Goal: Task Accomplishment & Management: Manage account settings

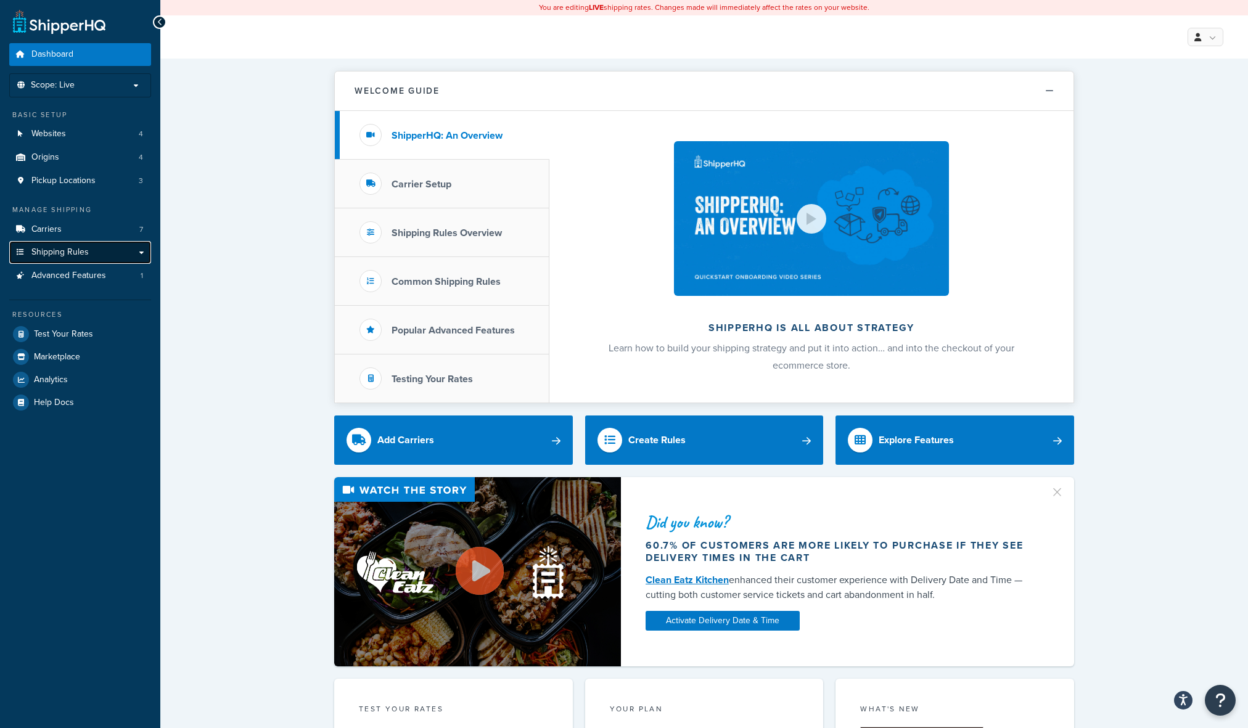
click at [99, 245] on link "Shipping Rules" at bounding box center [80, 252] width 142 height 23
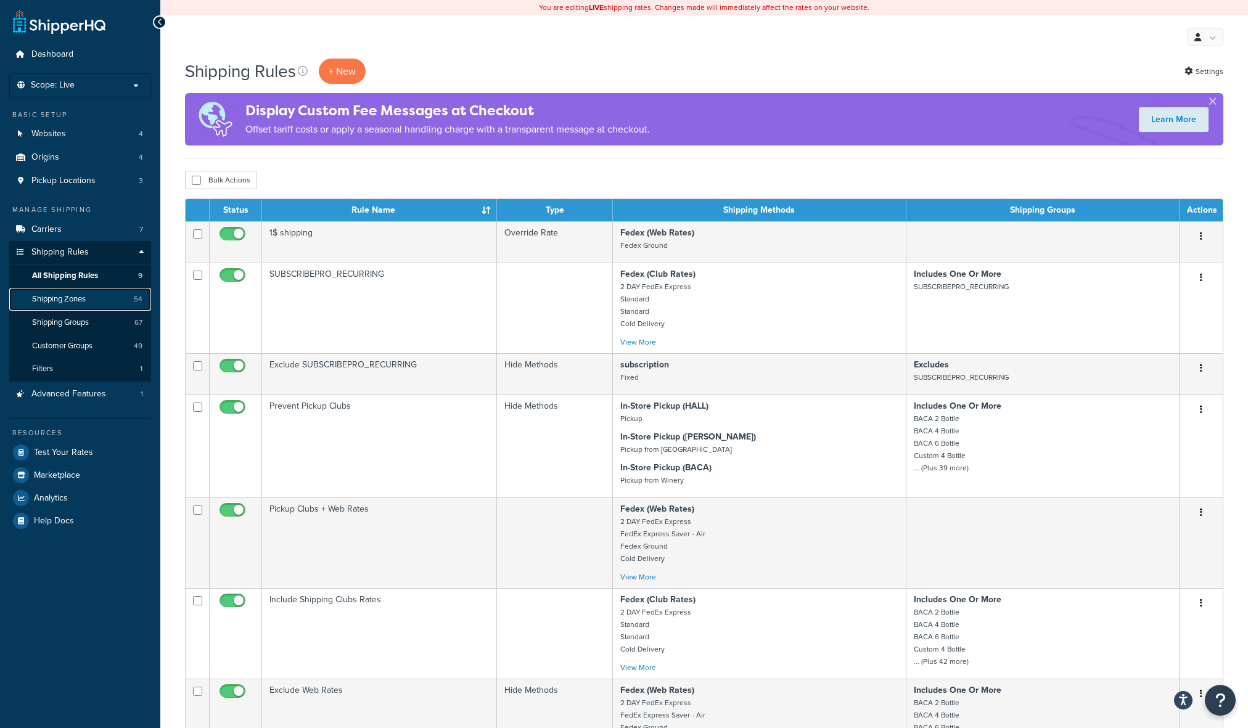
click at [80, 293] on link "Shipping Zones 54" at bounding box center [80, 299] width 142 height 23
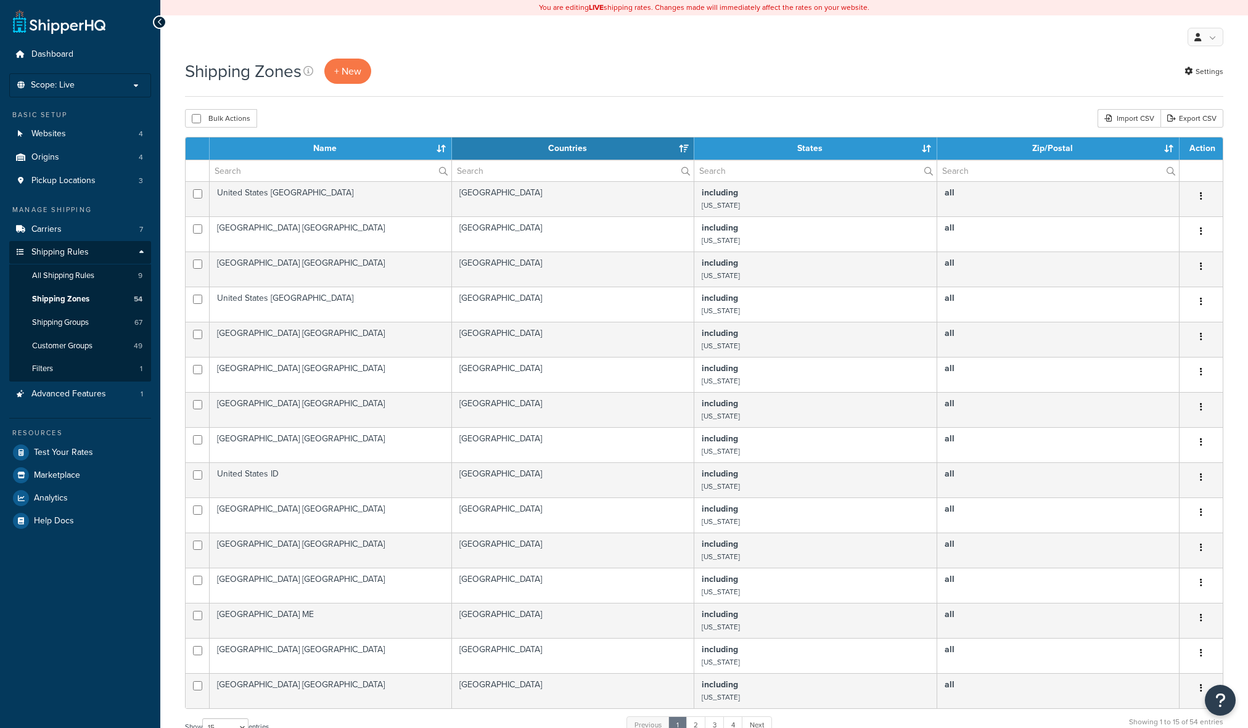
select select "15"
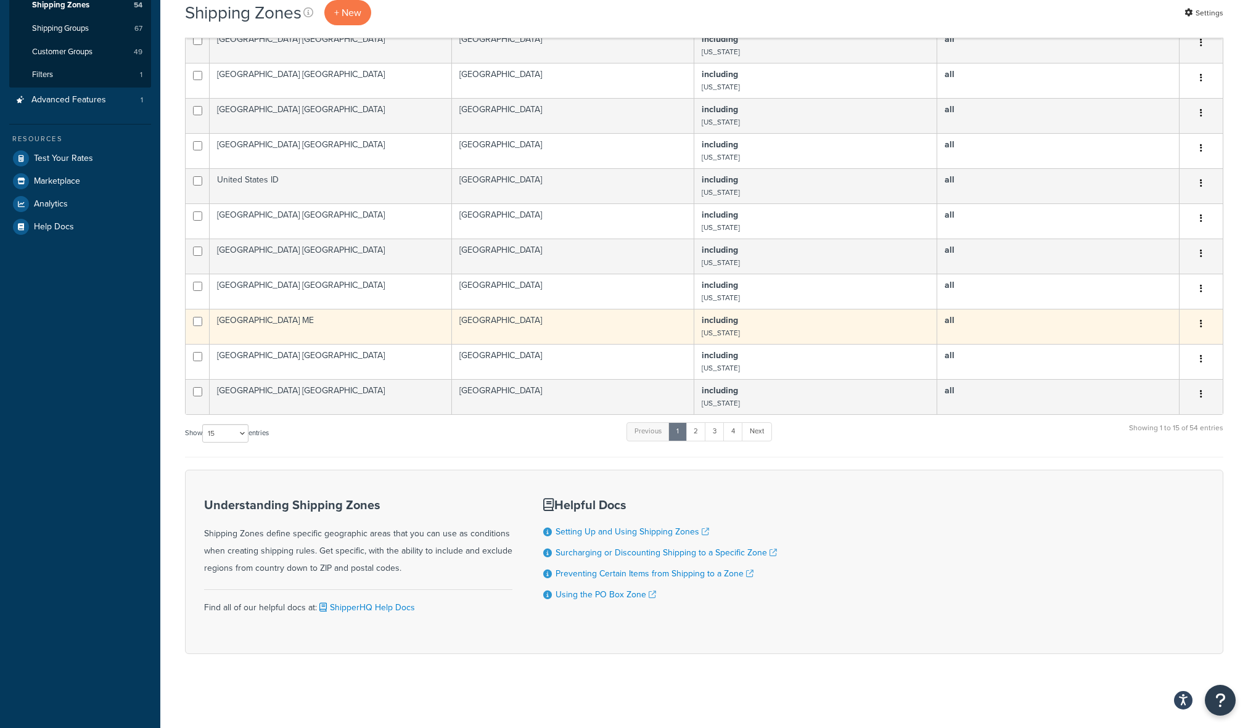
scroll to position [294, 0]
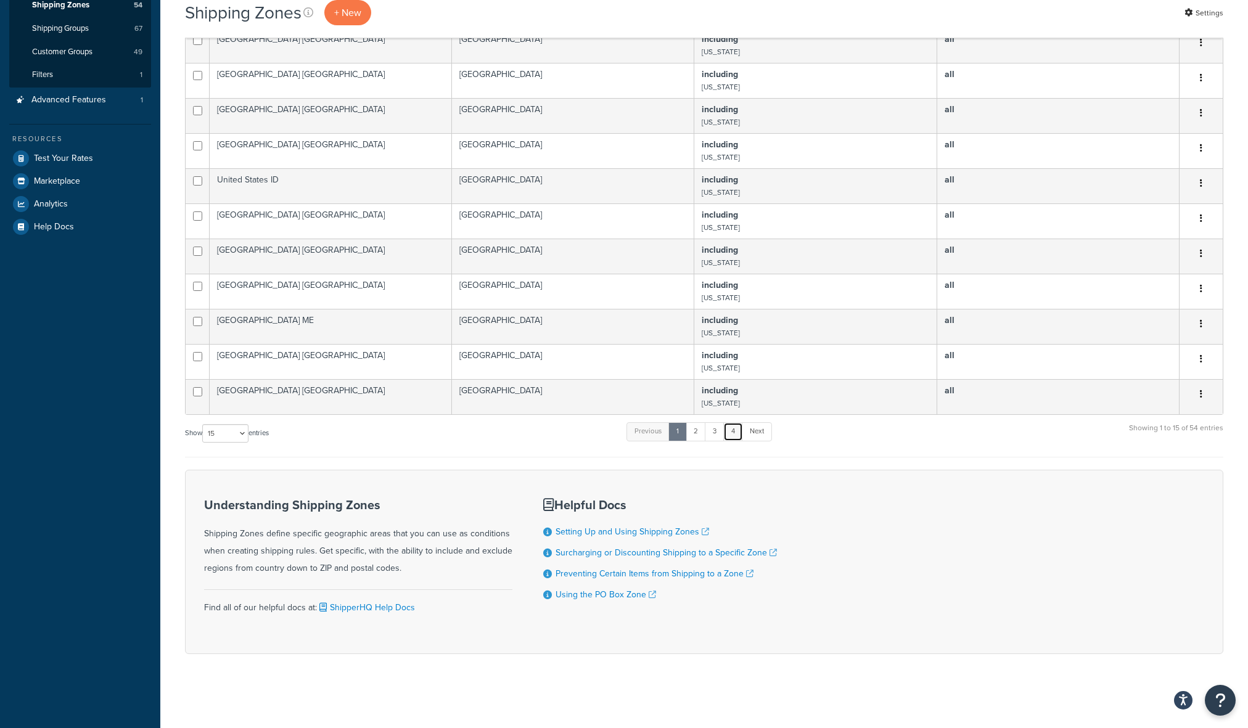
click at [733, 429] on link "4" at bounding box center [733, 431] width 20 height 18
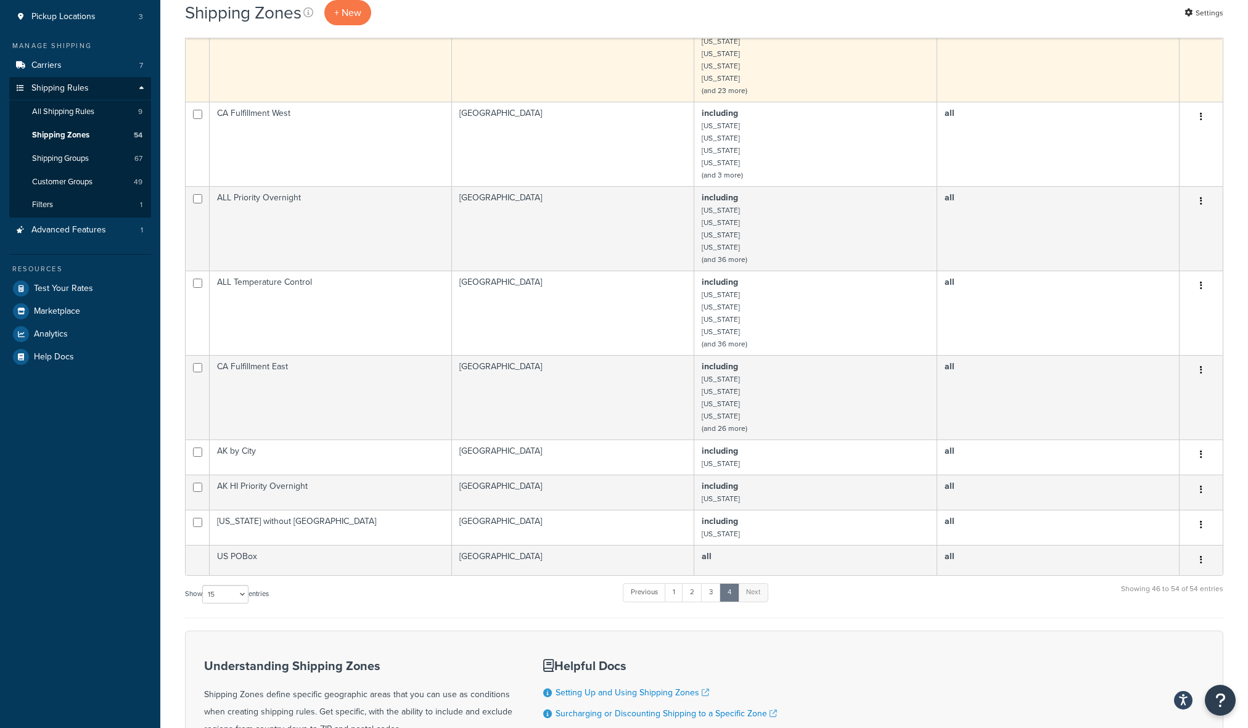
scroll to position [185, 0]
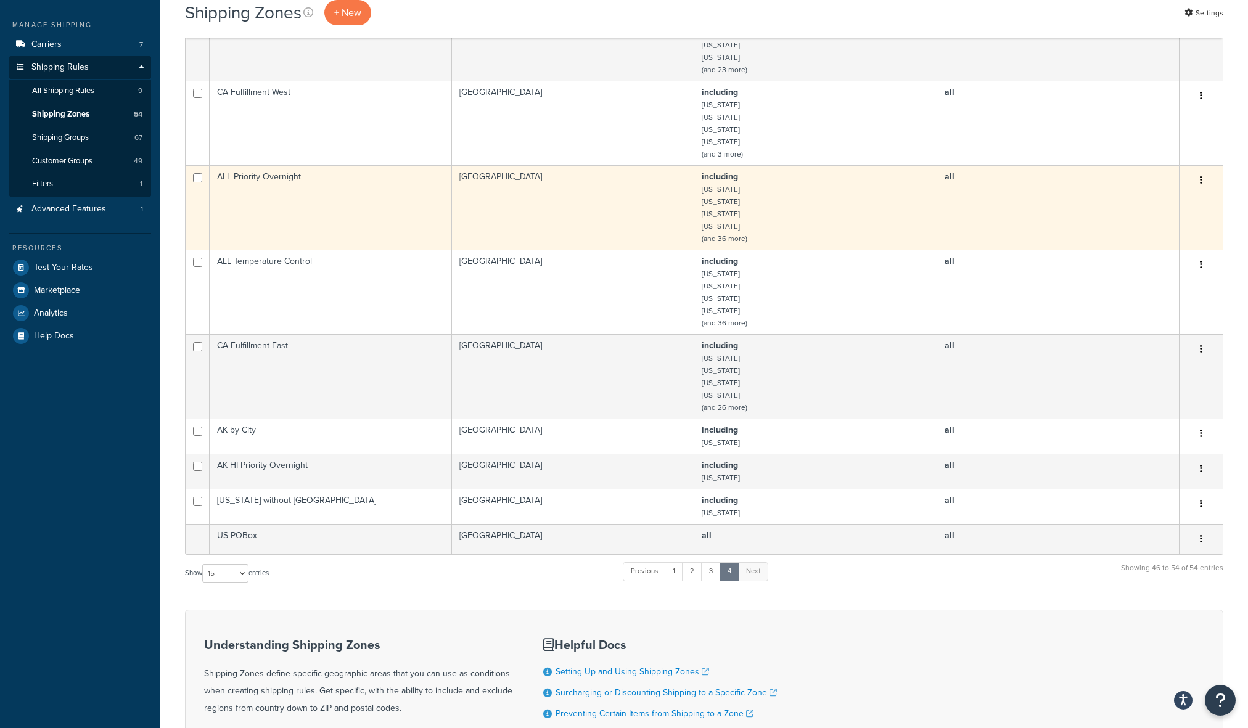
click at [773, 218] on td "including Arizona California Colorado Connecticut (and 36 more)" at bounding box center [815, 207] width 242 height 84
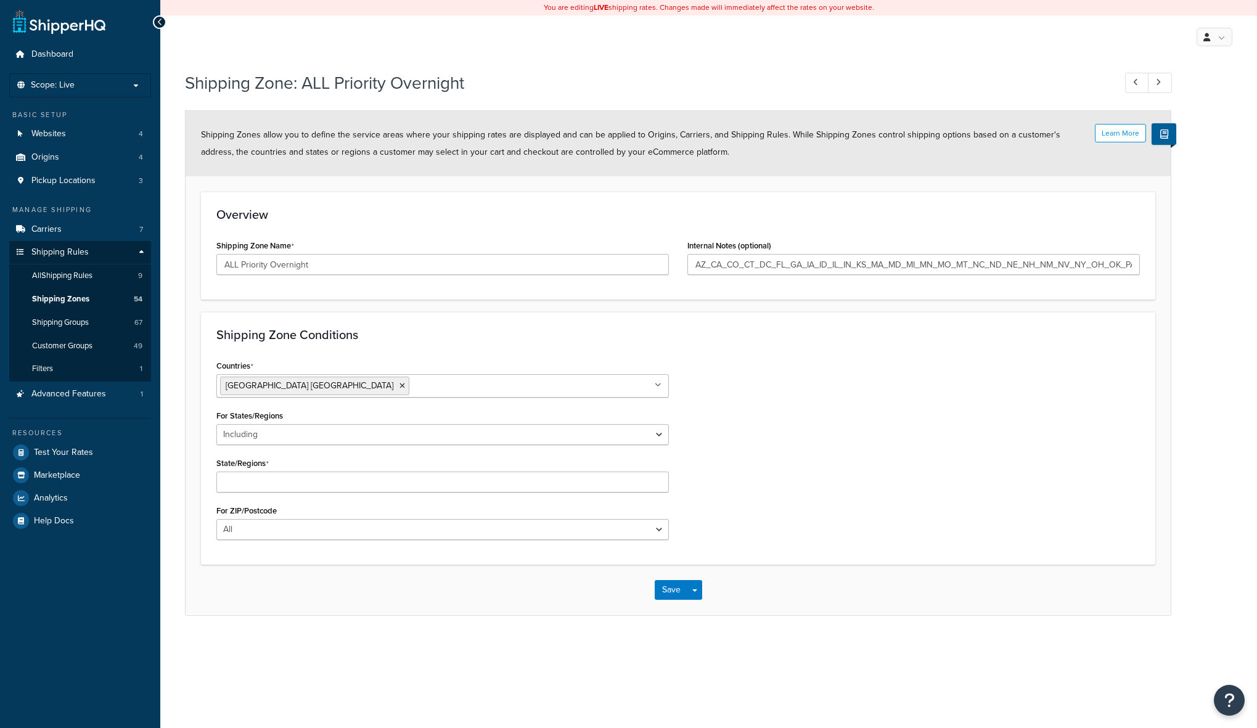
select select "including"
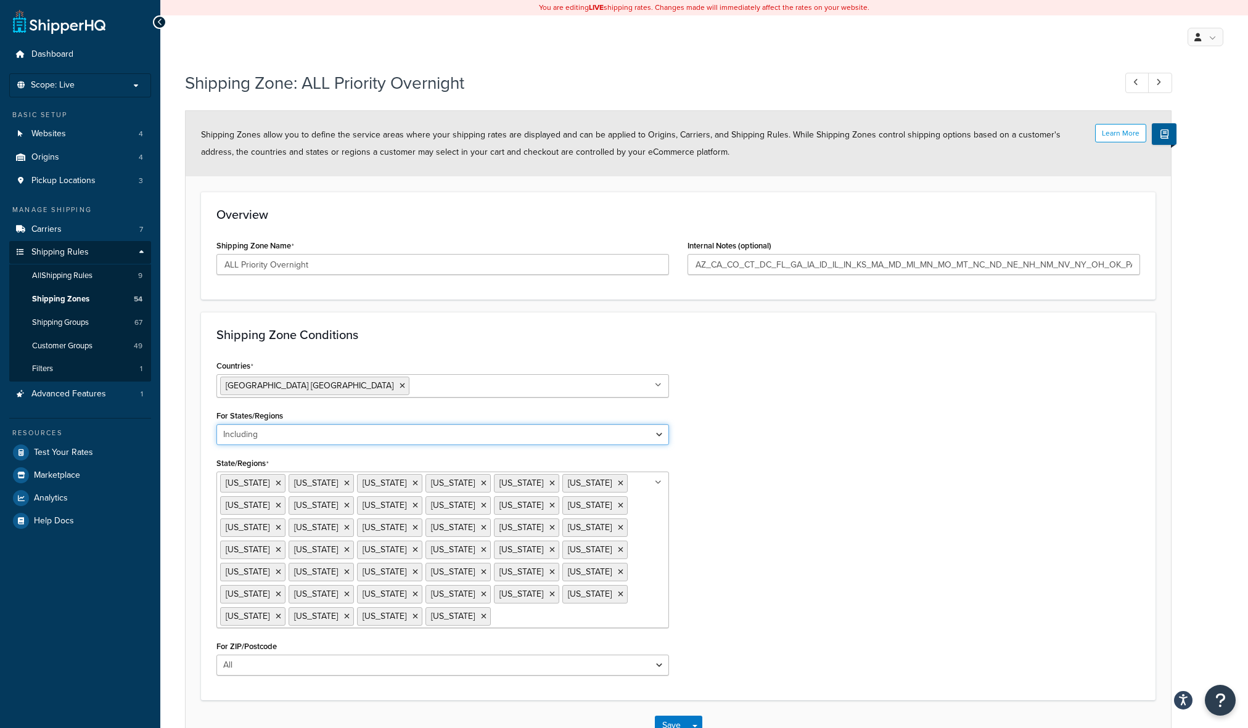
click at [335, 433] on select "All Including Excluding" at bounding box center [442, 434] width 452 height 21
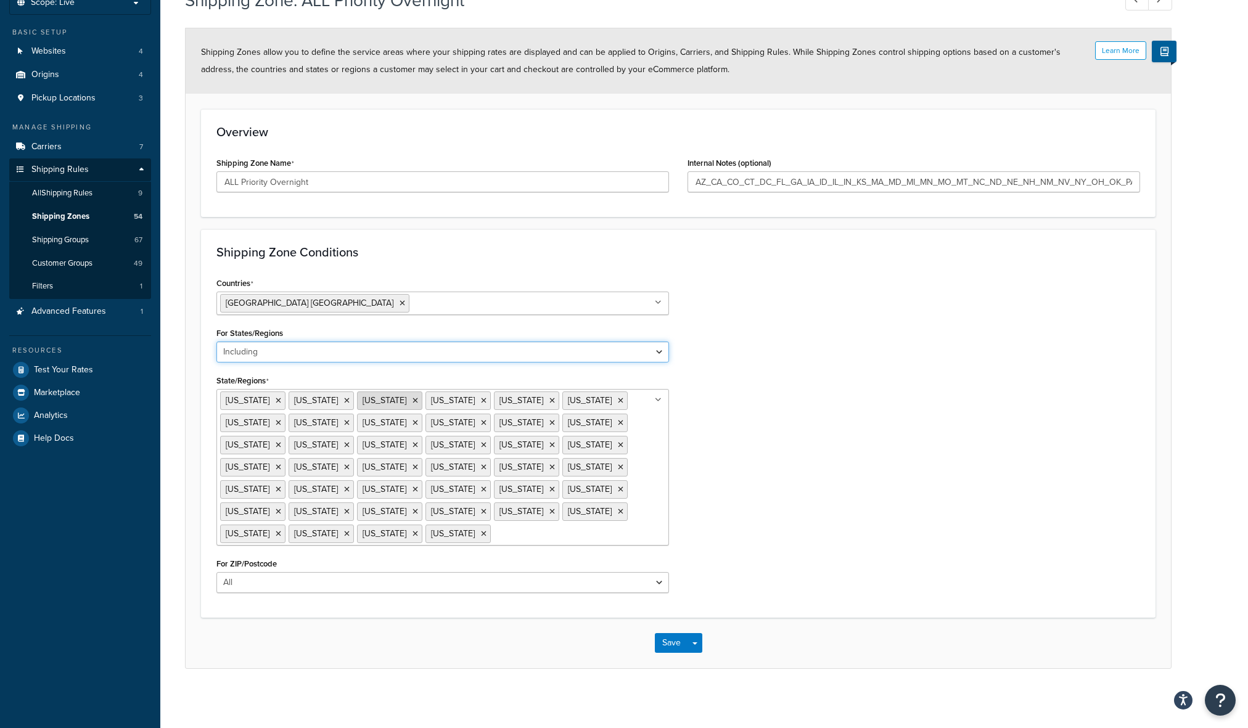
scroll to position [85, 0]
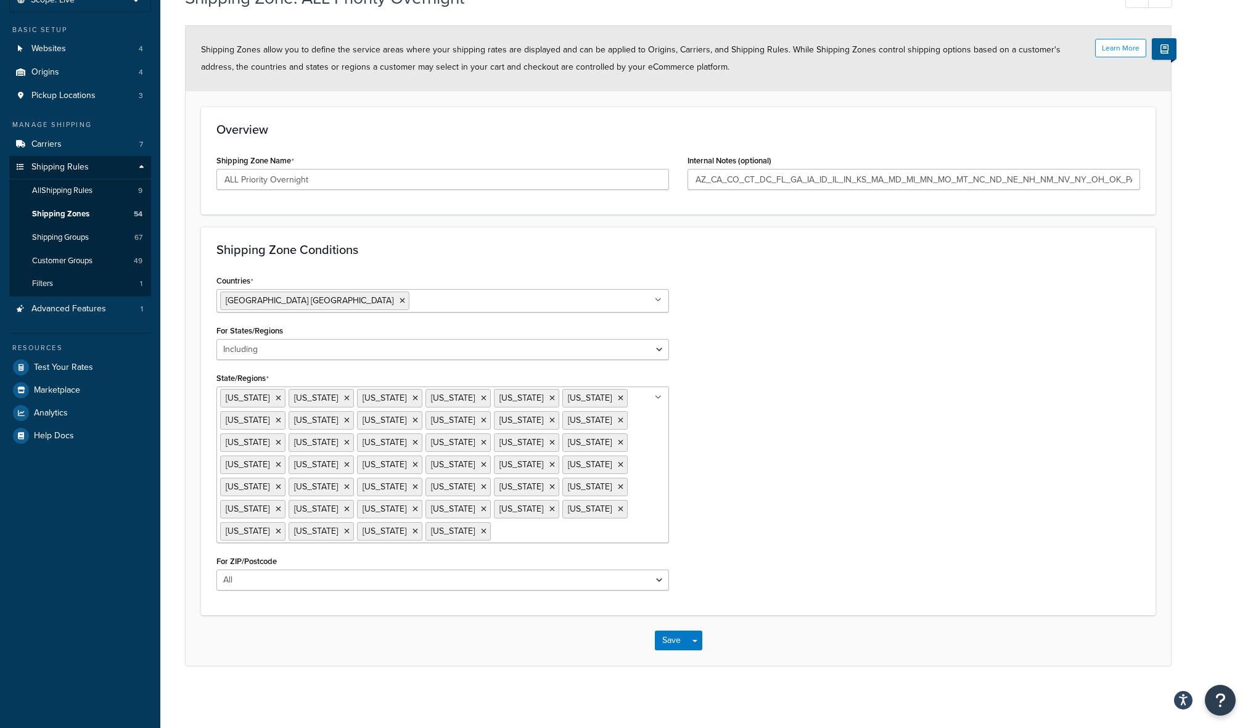
click at [321, 540] on ul "Arizona California Colorado Connecticut District of Columbia Florida Georgia Id…" at bounding box center [442, 465] width 452 height 157
click at [676, 650] on button "Save" at bounding box center [671, 660] width 33 height 20
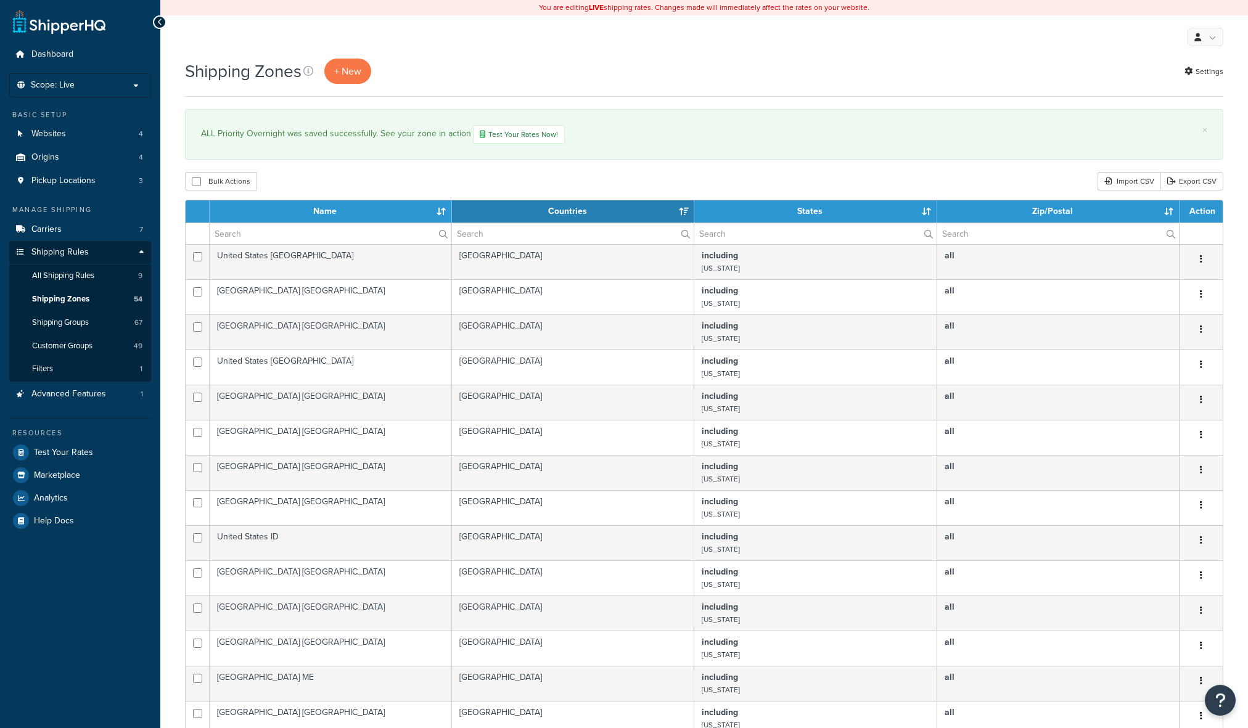
select select "15"
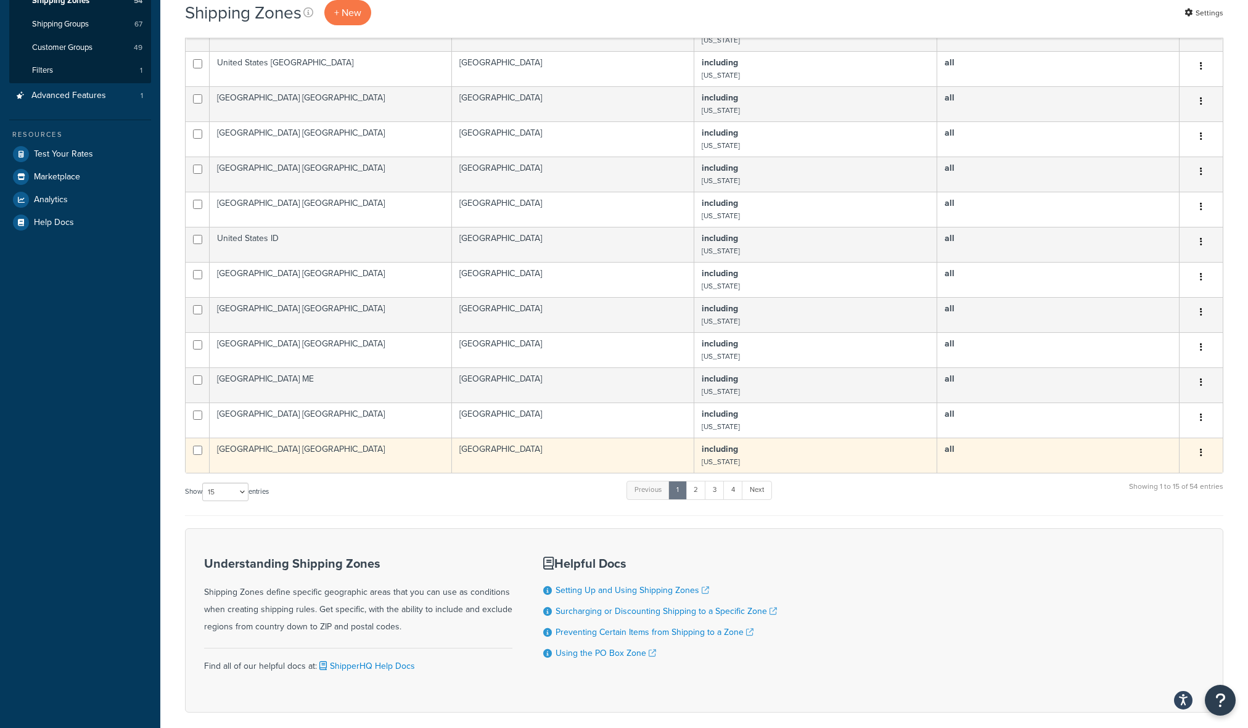
scroll to position [296, 0]
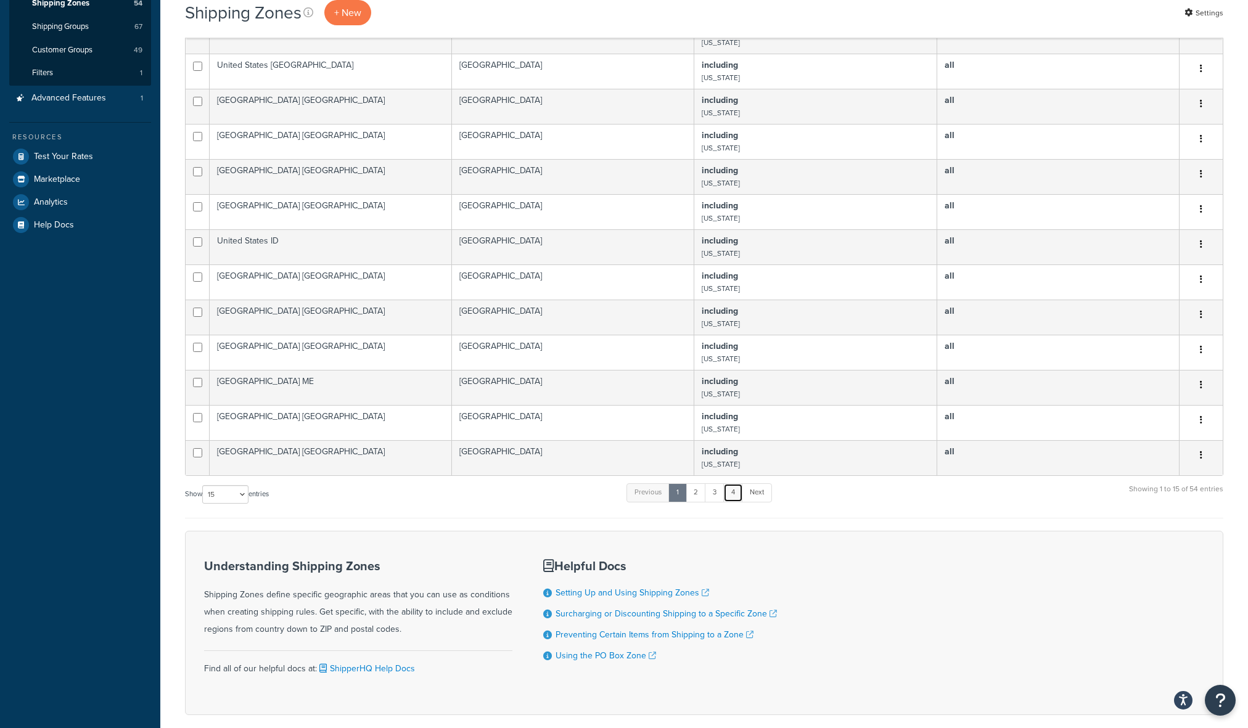
click at [737, 502] on link "4" at bounding box center [733, 492] width 20 height 18
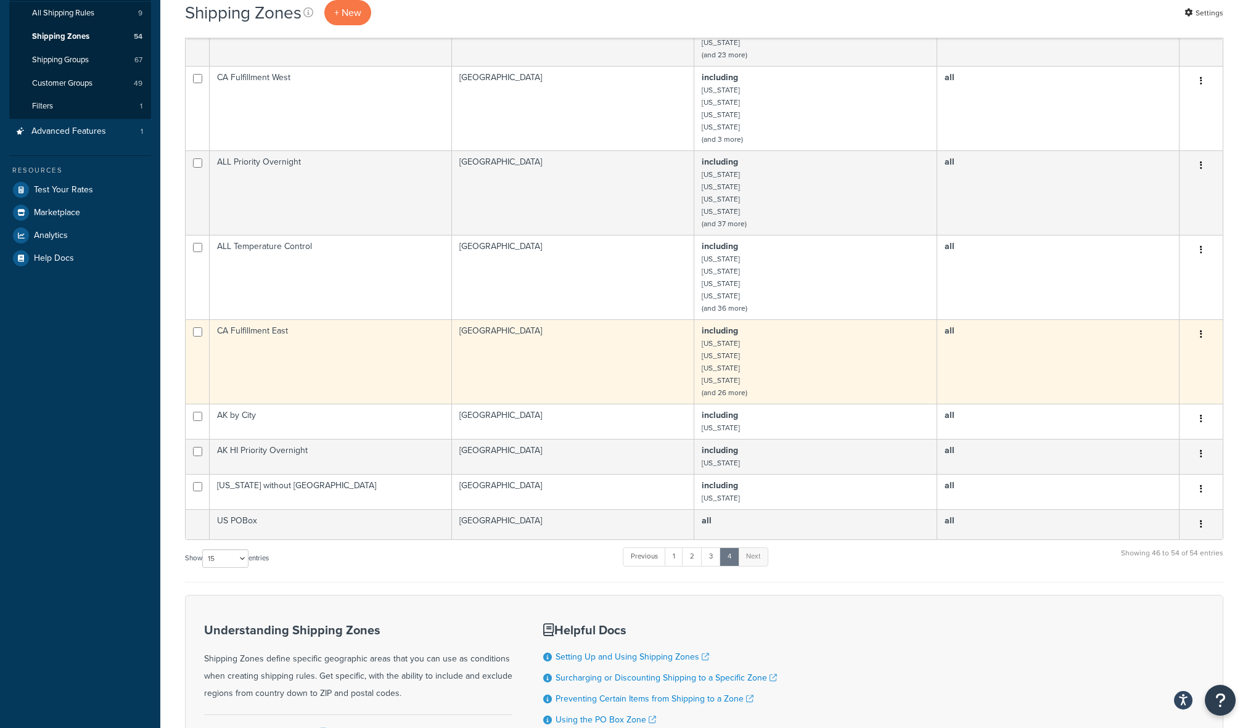
scroll to position [234, 0]
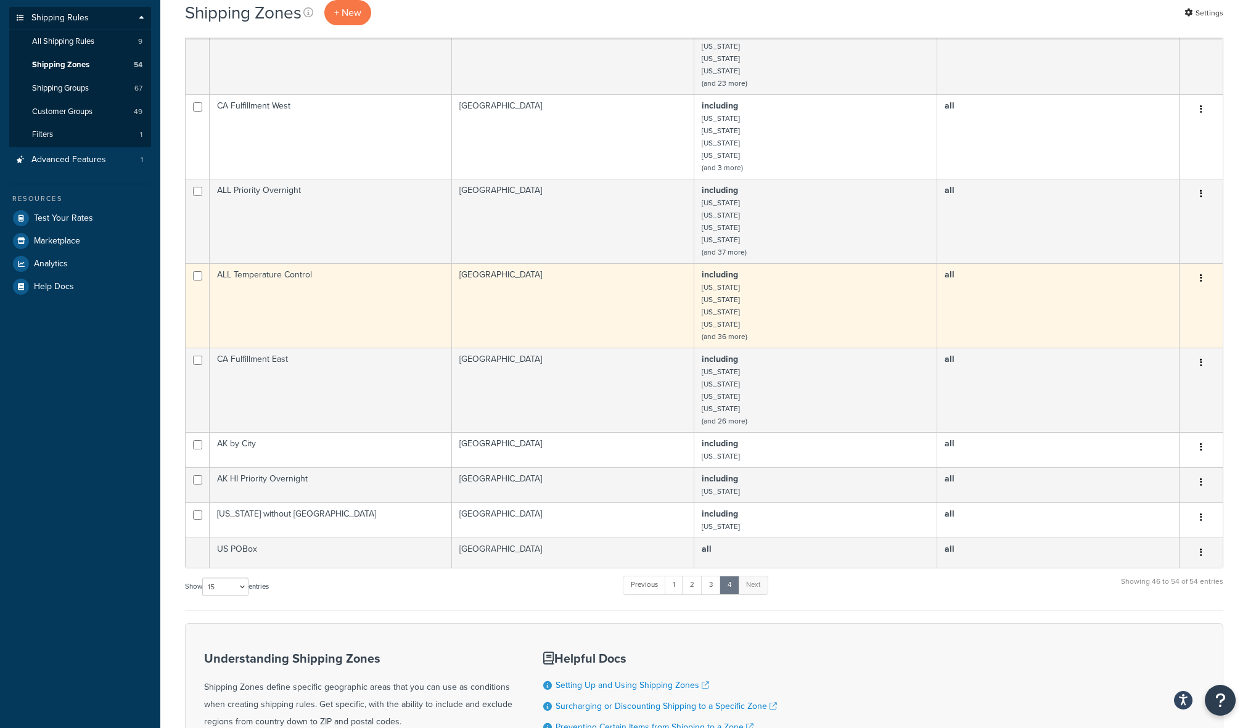
click at [735, 300] on td "including Arizona California Colorado Connecticut (and 36 more)" at bounding box center [815, 305] width 242 height 84
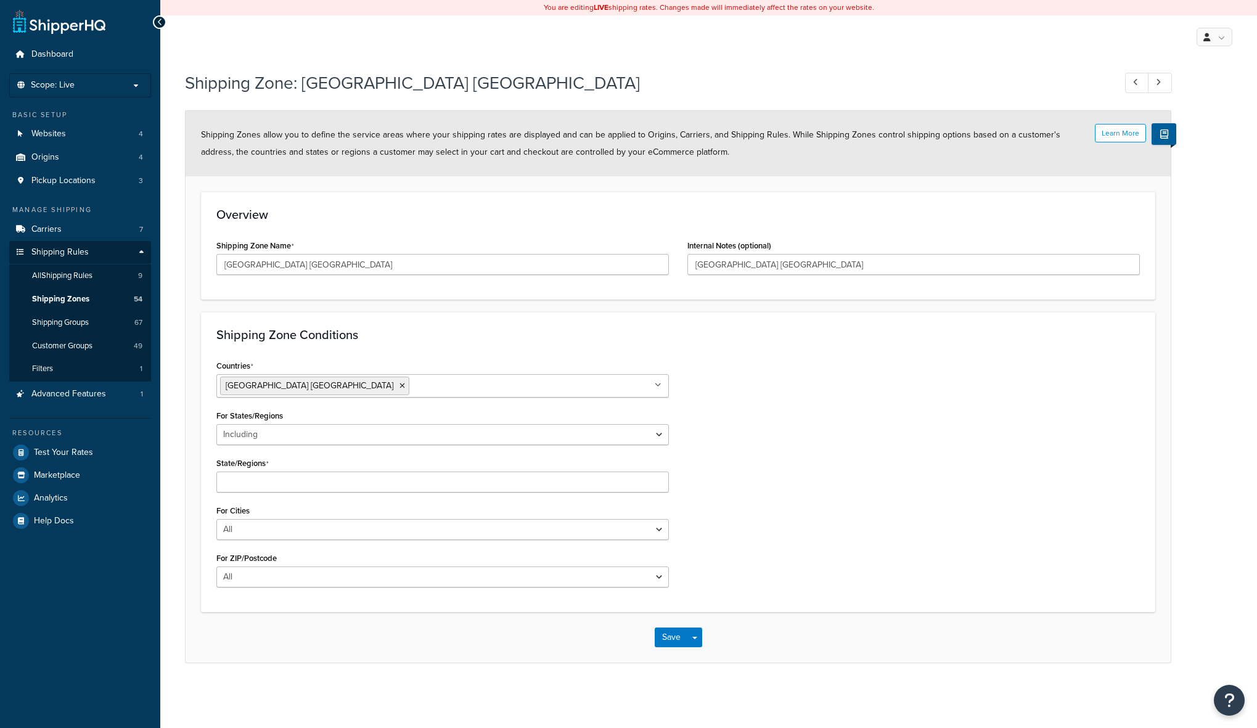
select select "including"
click at [752, 499] on div "Countries United States USA All Countries ALL Afghanistan AFG Albania ALB Alger…" at bounding box center [678, 478] width 942 height 242
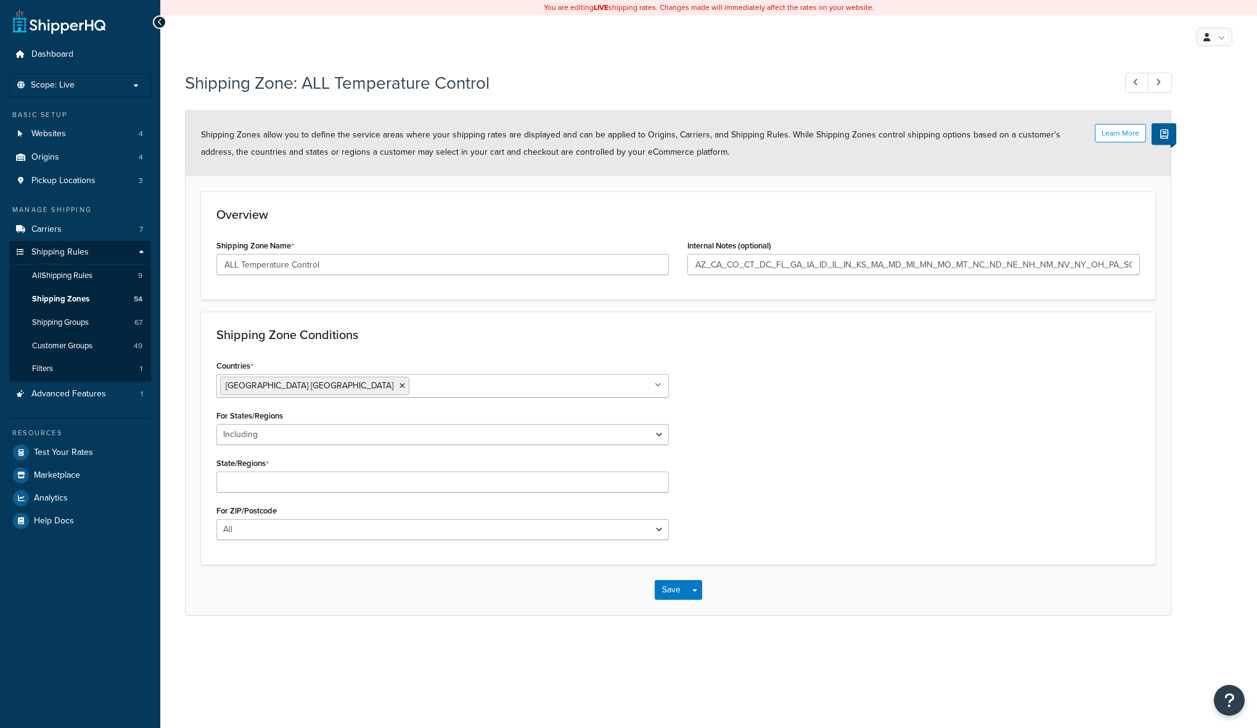
select select "including"
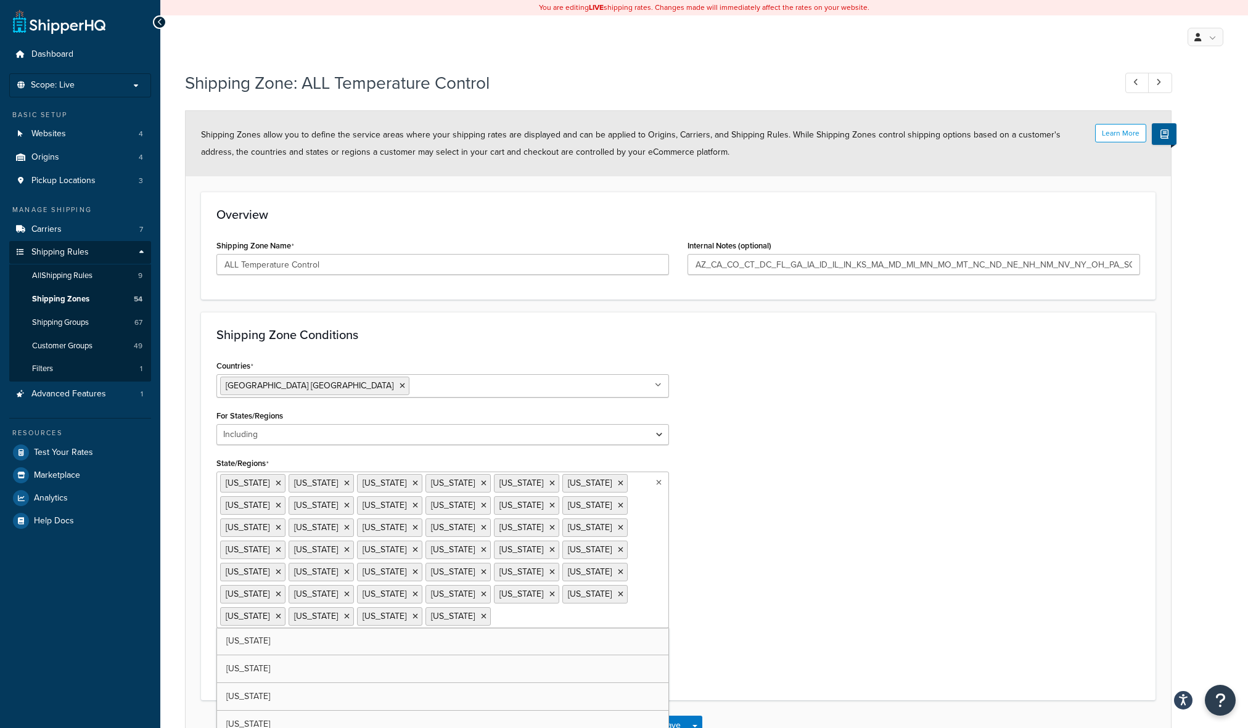
click at [405, 553] on ul "[US_STATE] [US_STATE] [US_STATE] [US_STATE] [US_STATE][GEOGRAPHIC_DATA] [US_STA…" at bounding box center [442, 550] width 452 height 157
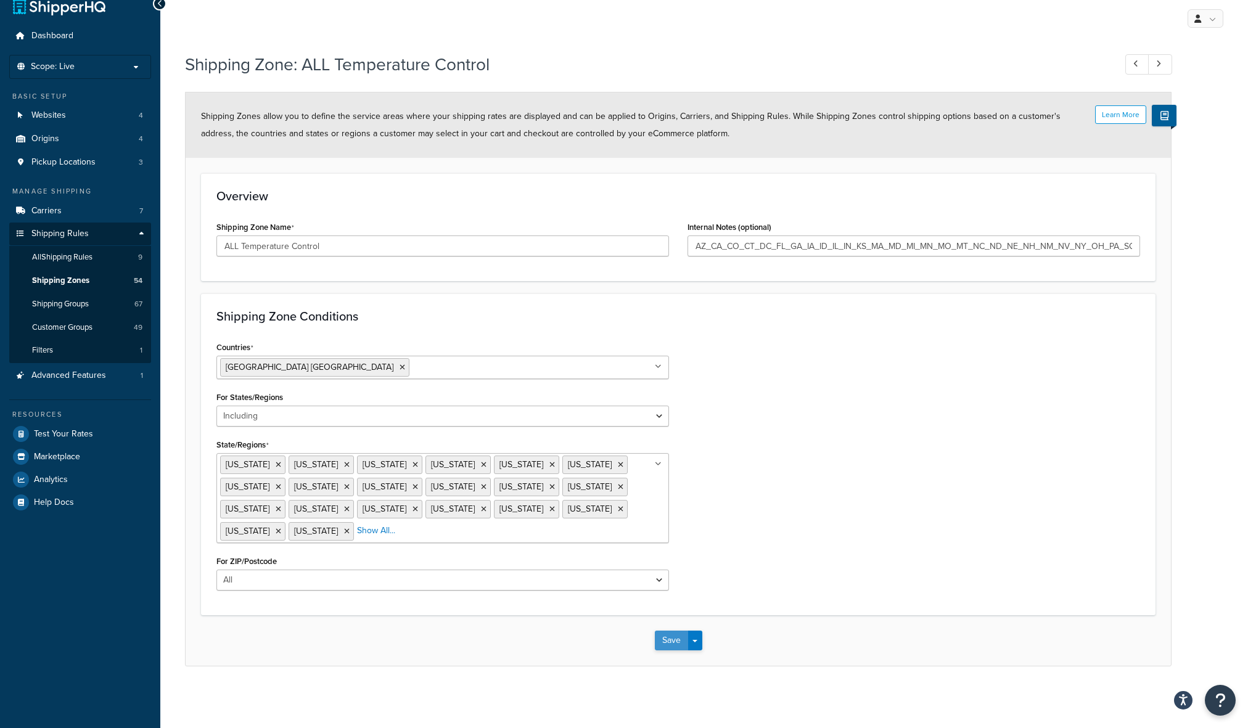
scroll to position [15, 0]
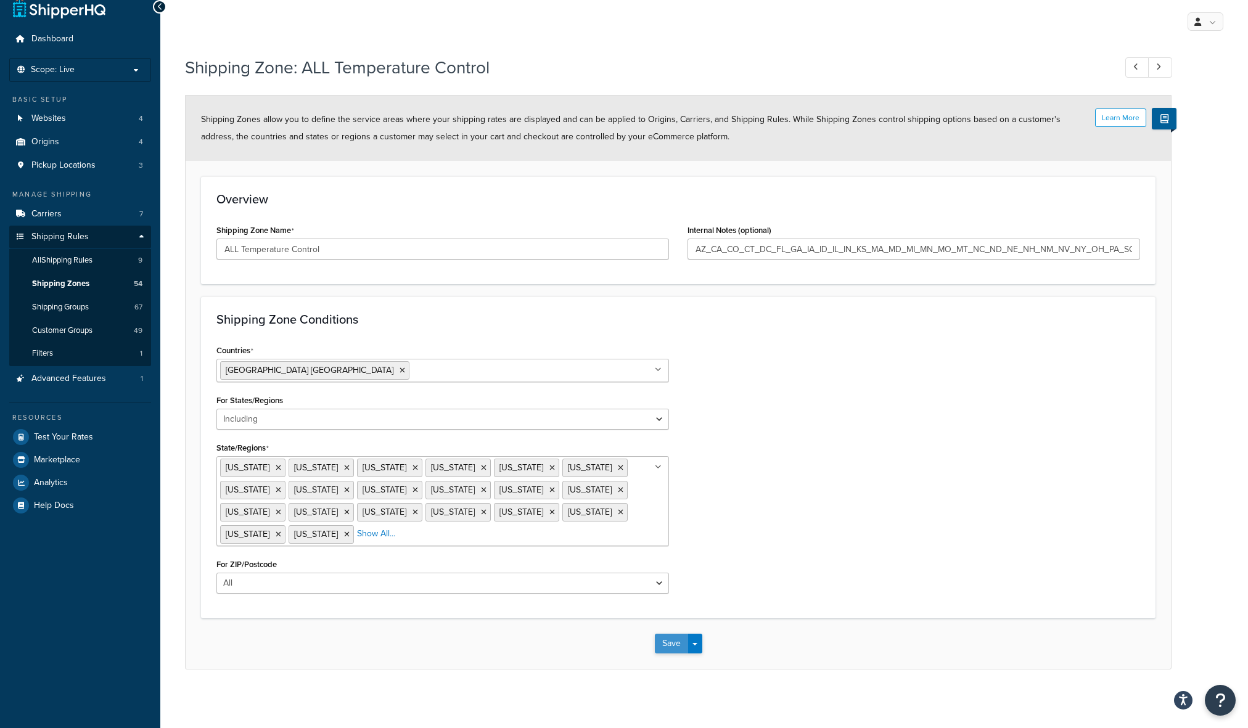
click at [675, 642] on button "Save" at bounding box center [671, 644] width 33 height 20
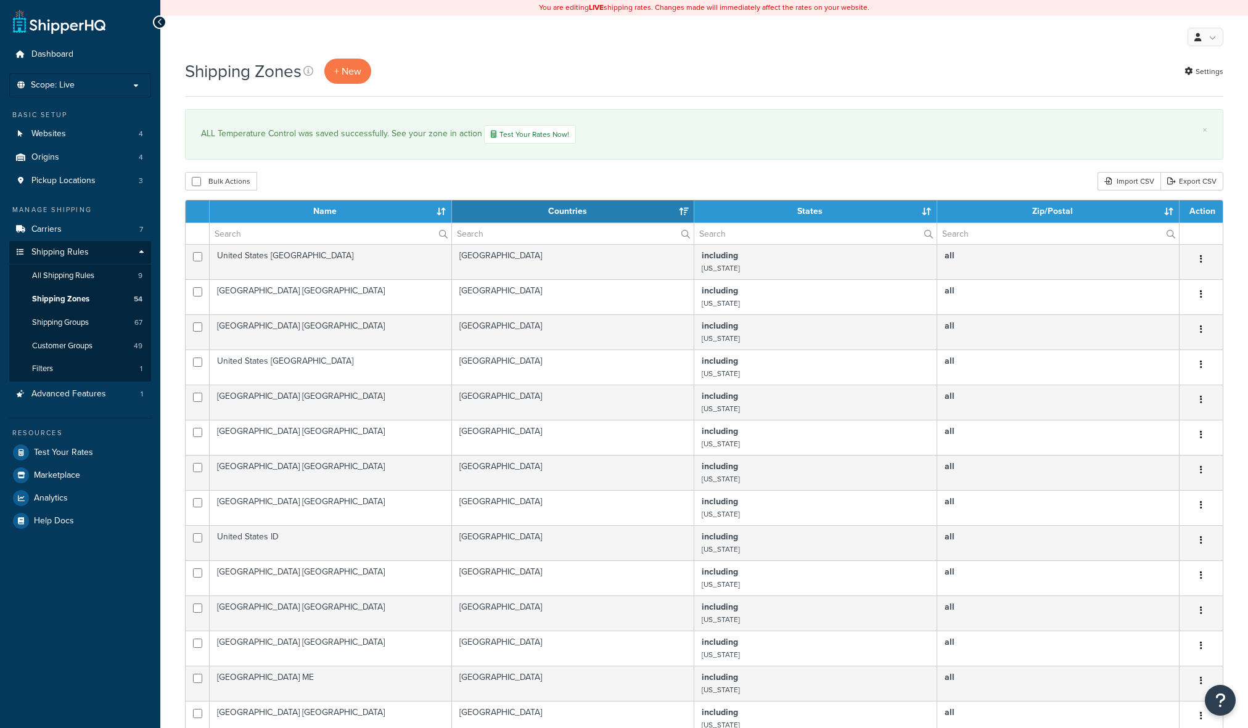
select select "15"
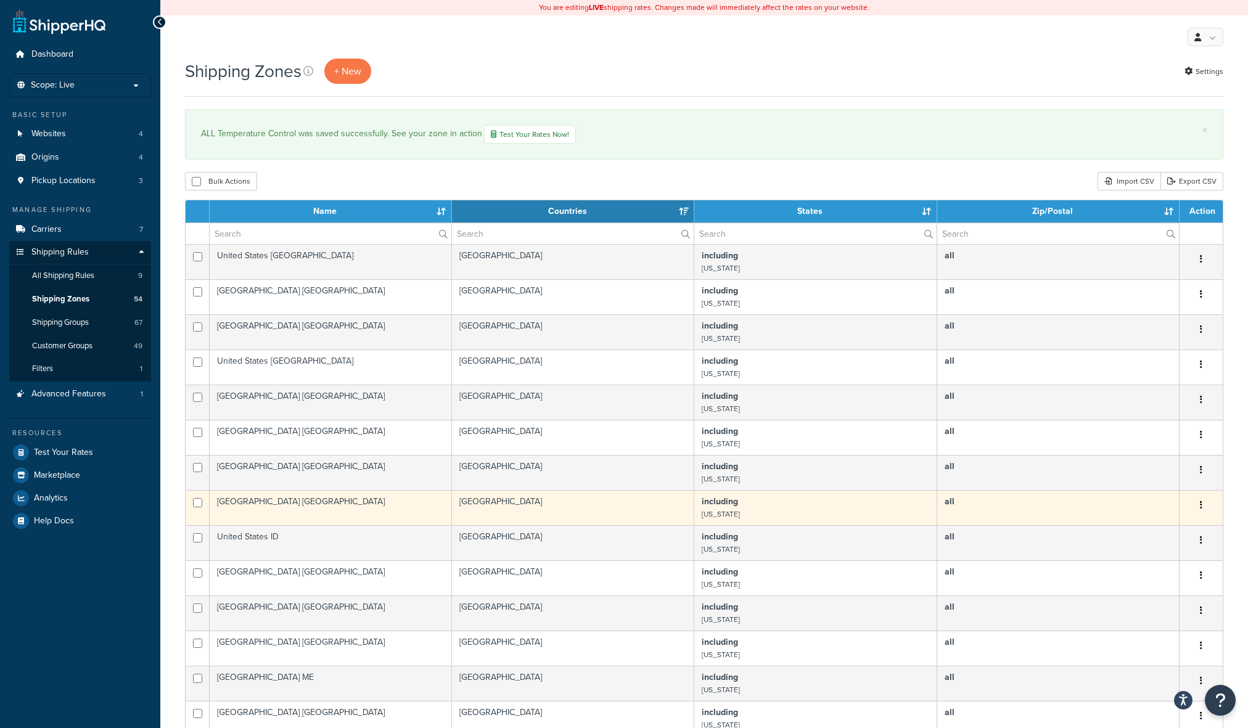
scroll to position [358, 0]
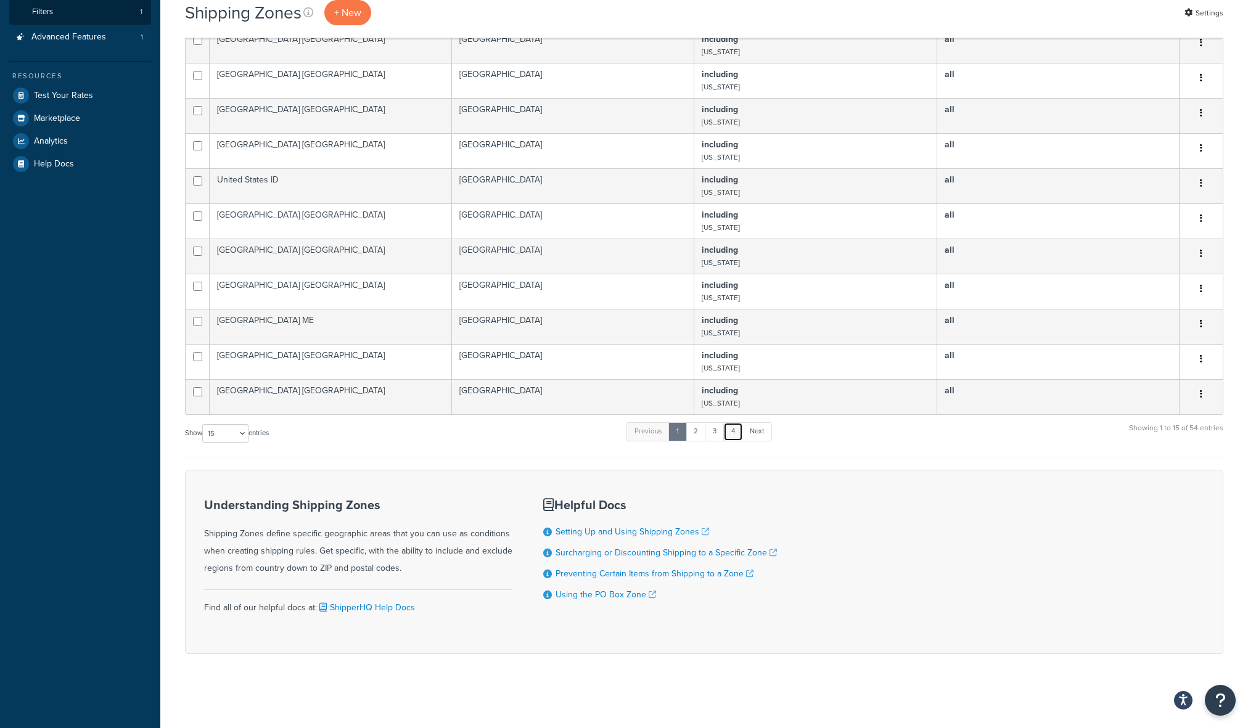
click at [737, 433] on link "4" at bounding box center [733, 431] width 20 height 18
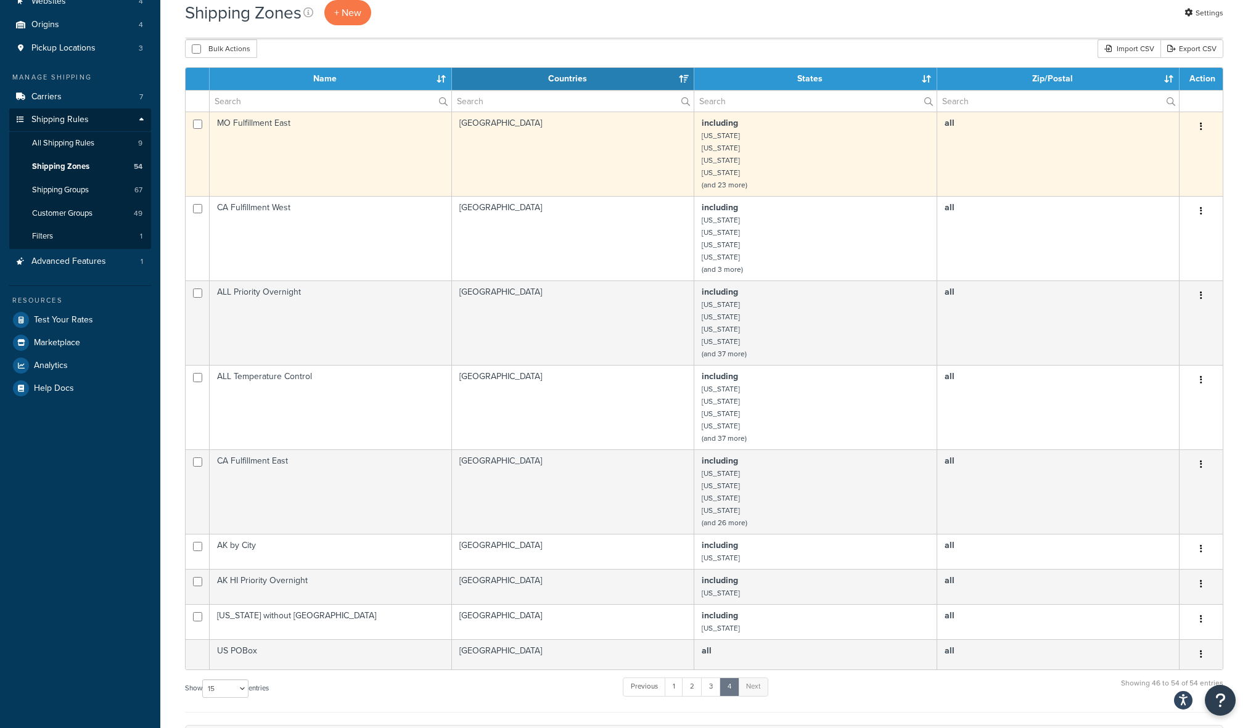
scroll to position [111, 0]
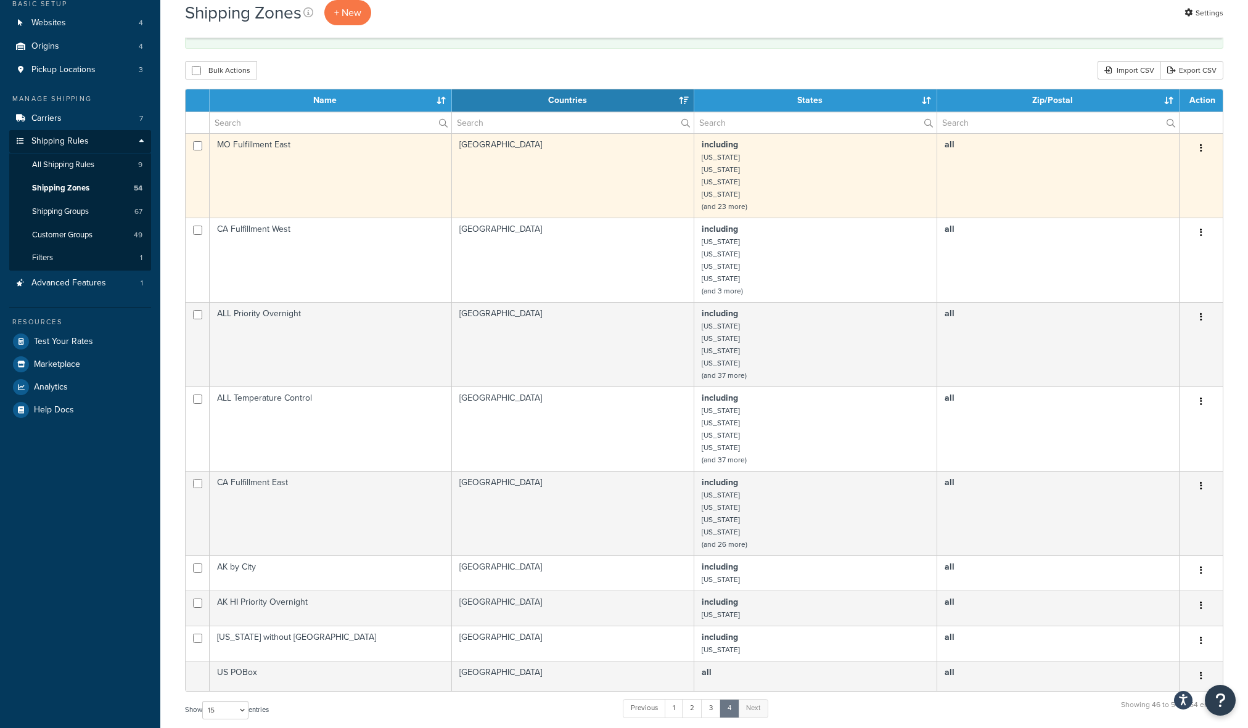
click at [761, 153] on td "including [US_STATE] [US_STATE] [US_STATE] [US_STATE] (and 23 more)" at bounding box center [815, 175] width 242 height 84
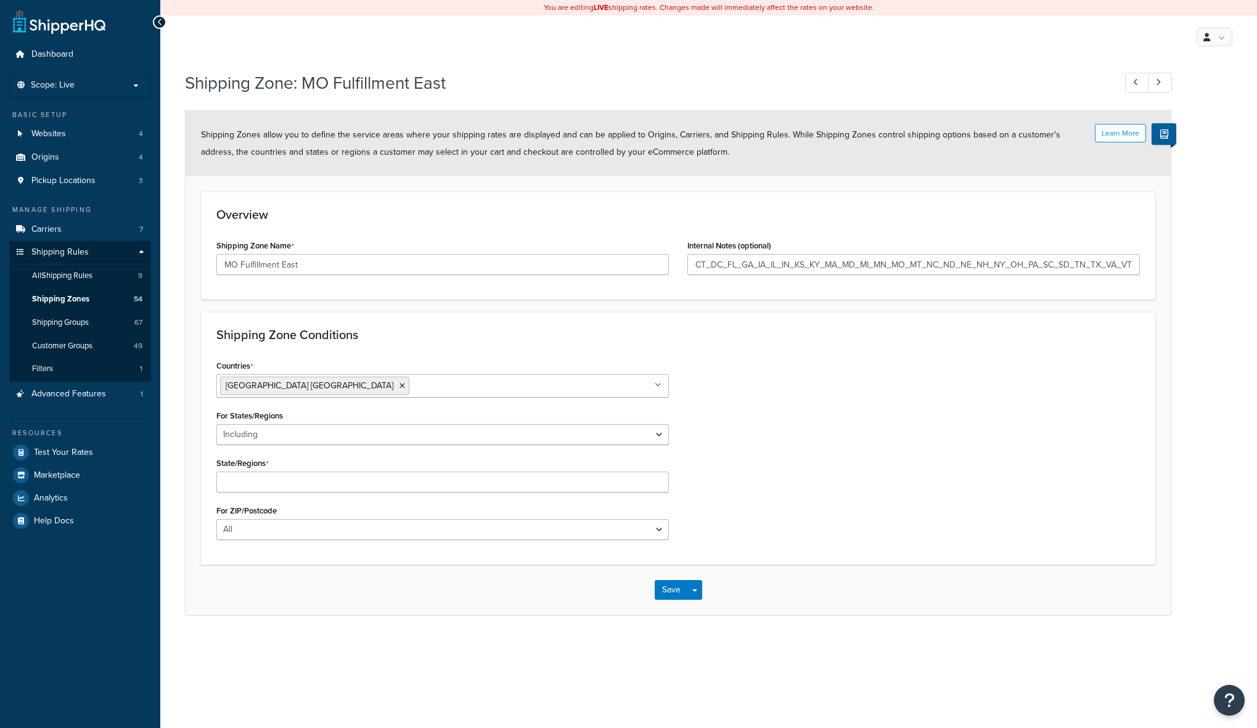
select select "including"
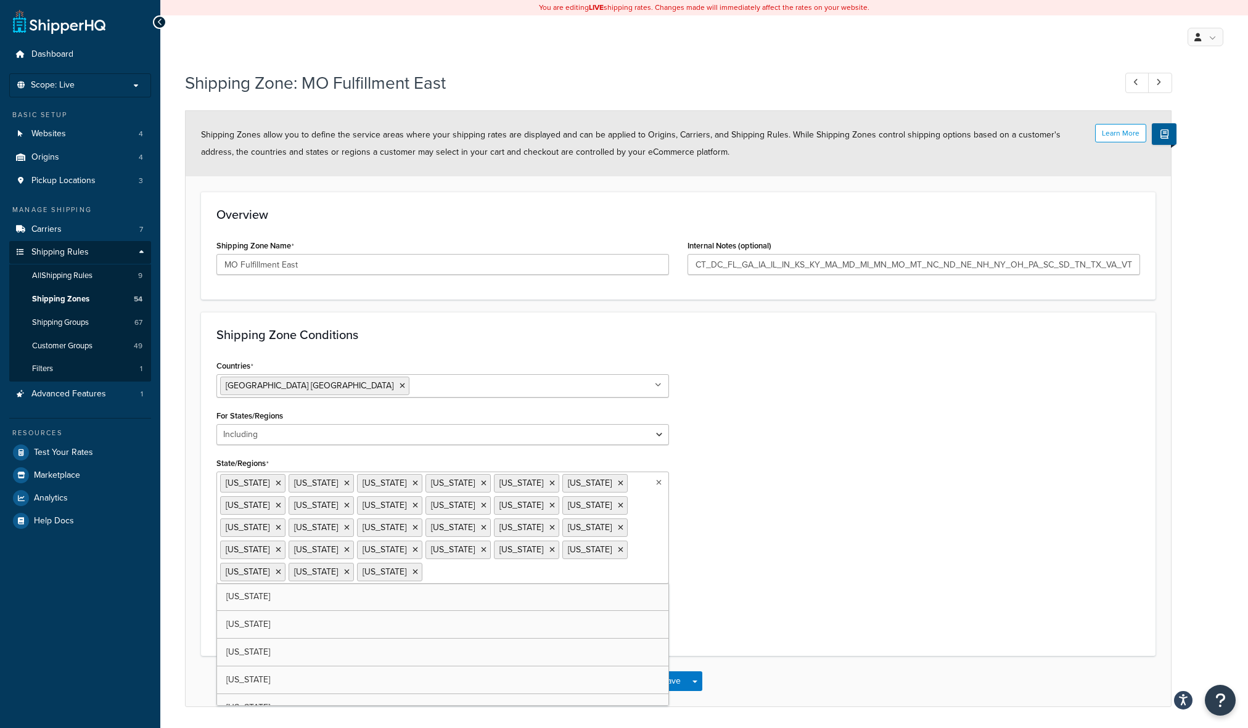
click at [409, 556] on ul "Connecticut District of Columbia Georgia Illinois Indiana Iowa Kansas Kentucky …" at bounding box center [442, 528] width 452 height 112
click at [713, 607] on div "Countries United States USA All Countries ALL Afghanistan AFG Albania ALB Alger…" at bounding box center [678, 499] width 942 height 284
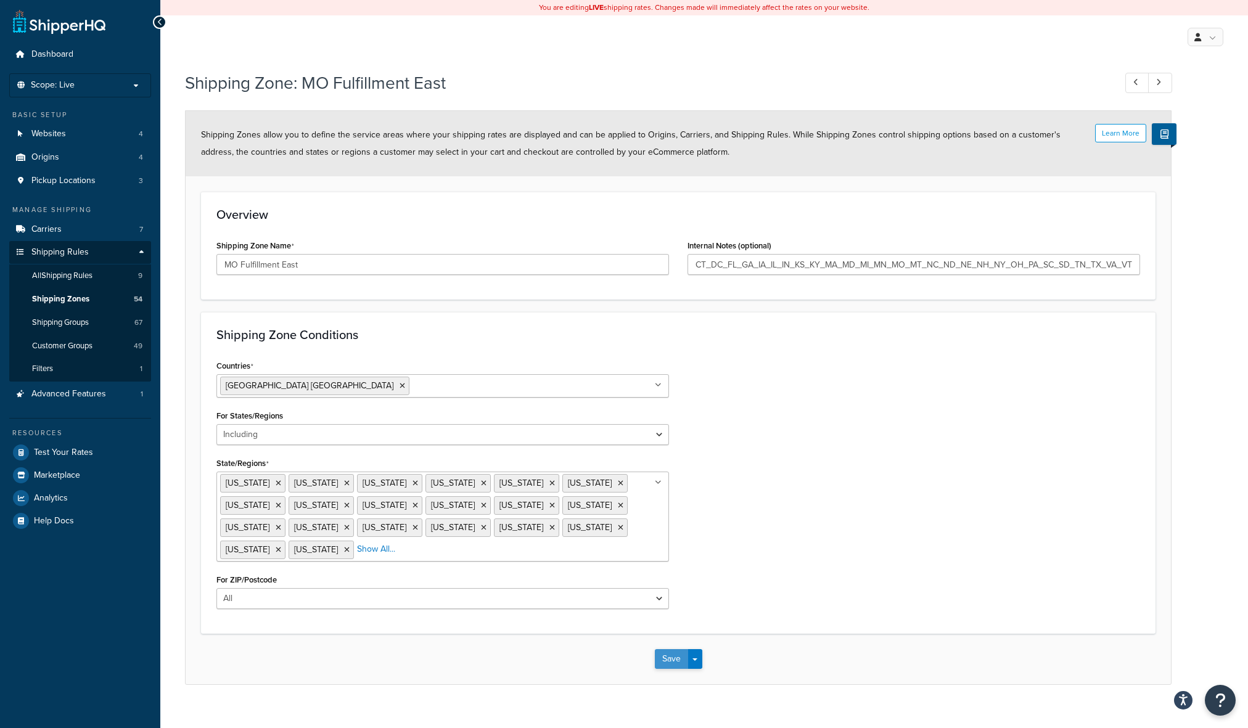
click at [663, 660] on button "Save" at bounding box center [671, 659] width 33 height 20
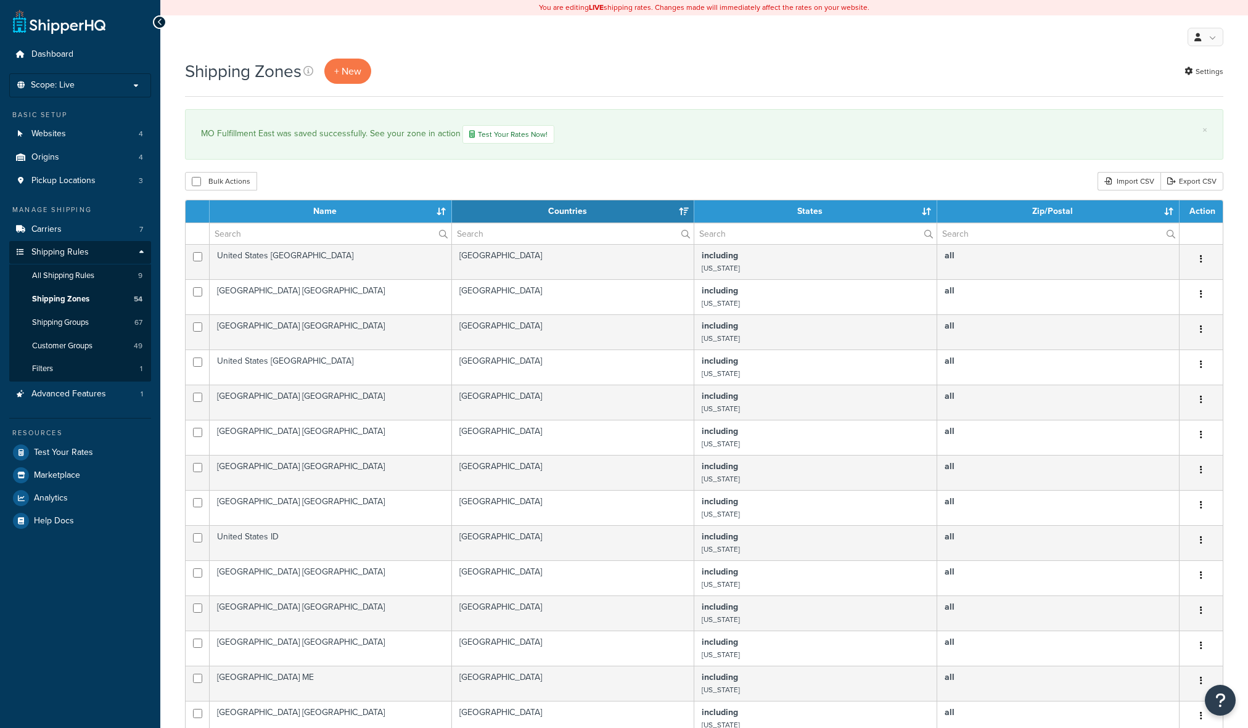
select select "15"
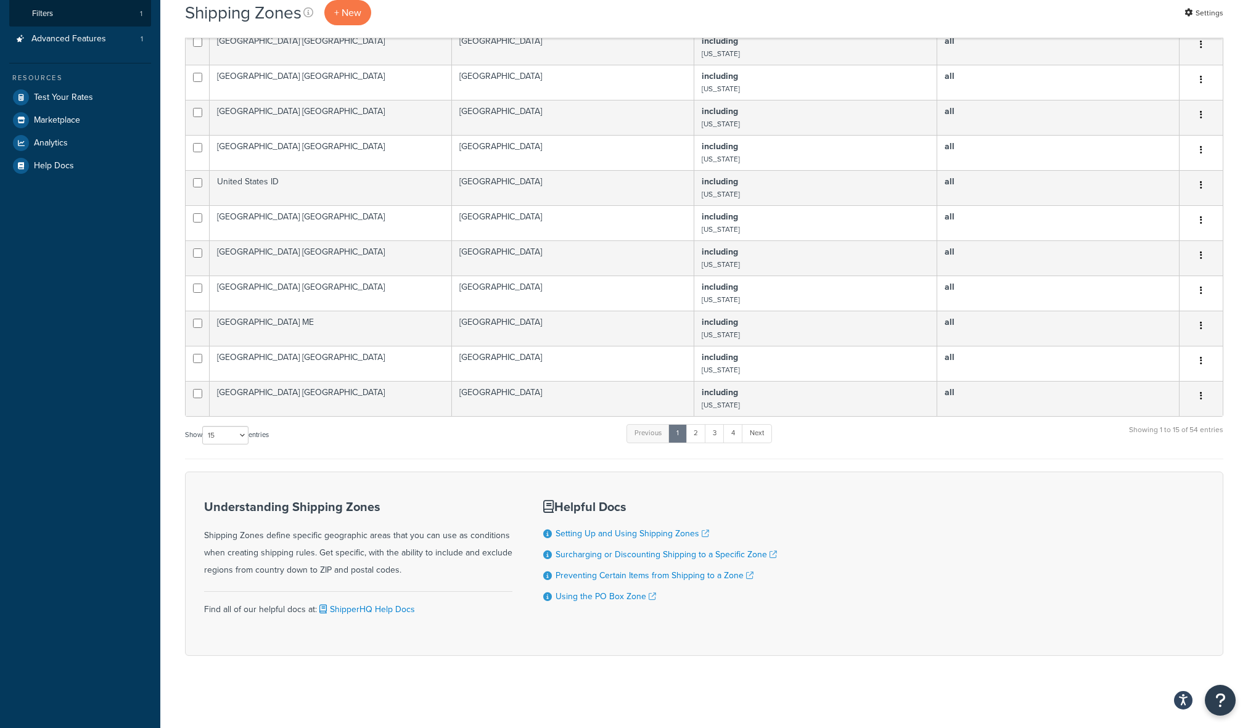
scroll to position [358, 0]
click at [737, 434] on link "4" at bounding box center [733, 431] width 20 height 18
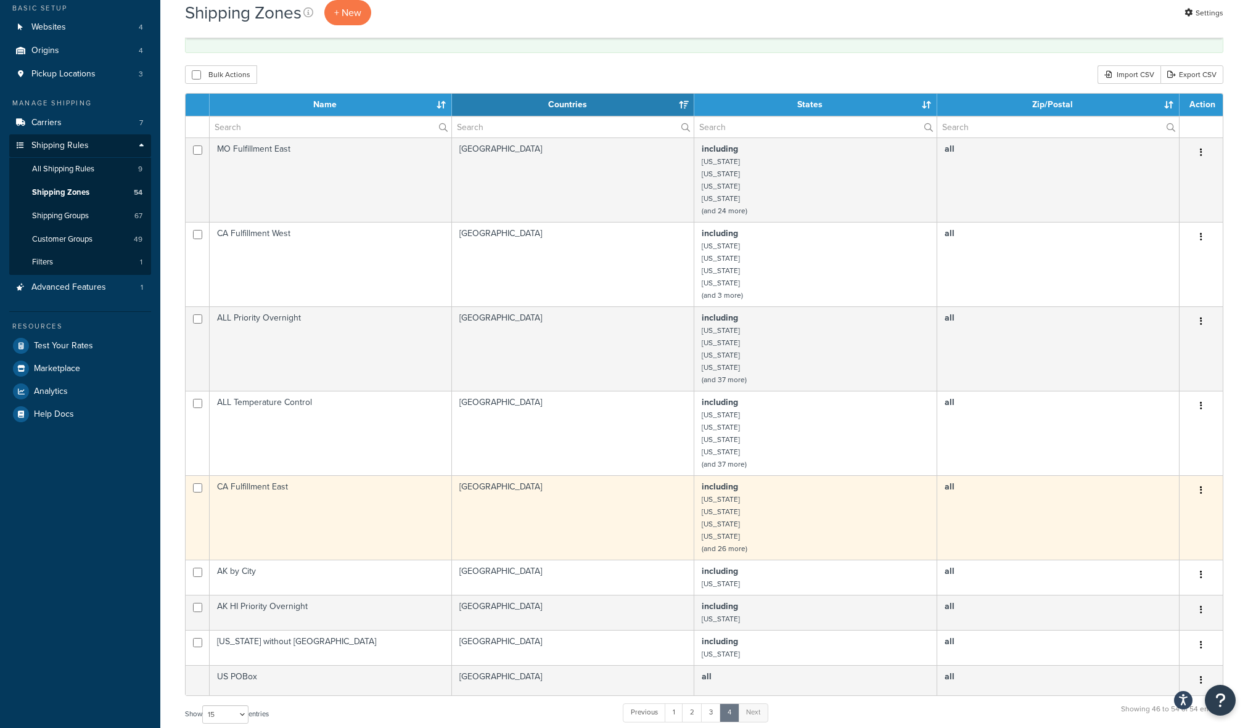
scroll to position [111, 0]
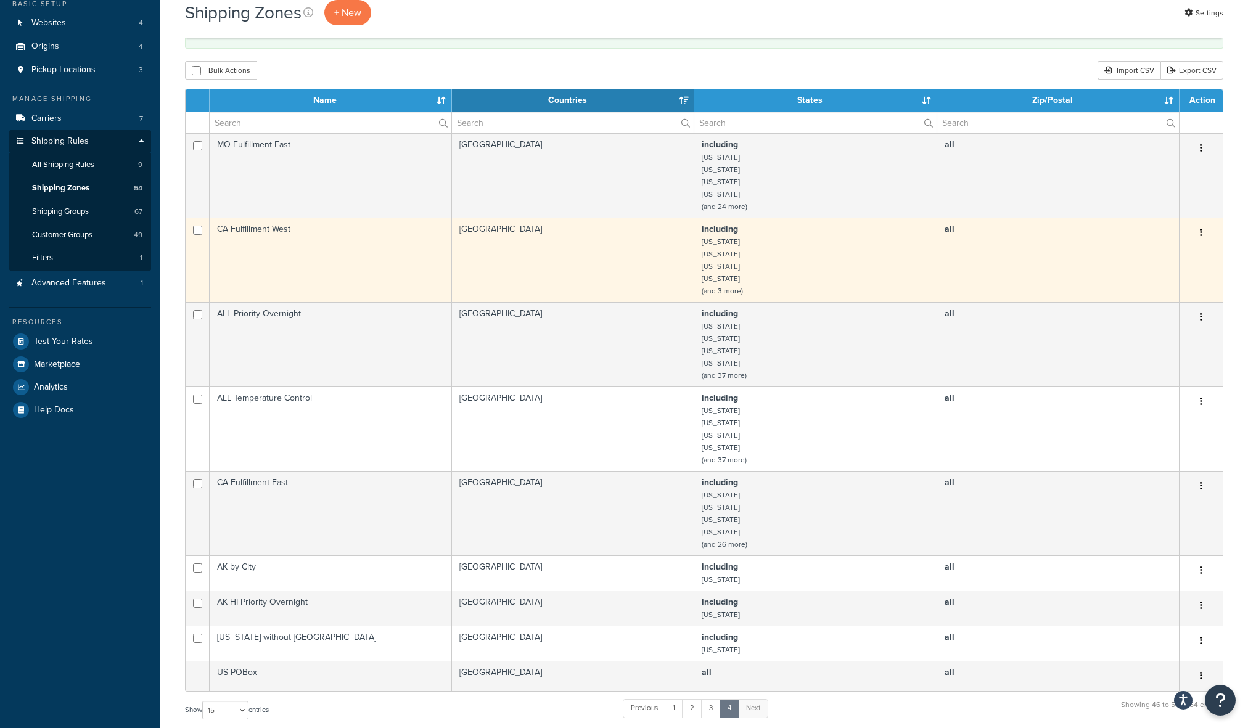
click at [763, 263] on td "including California Colorado Idaho New Mexico (and 3 more)" at bounding box center [815, 260] width 242 height 84
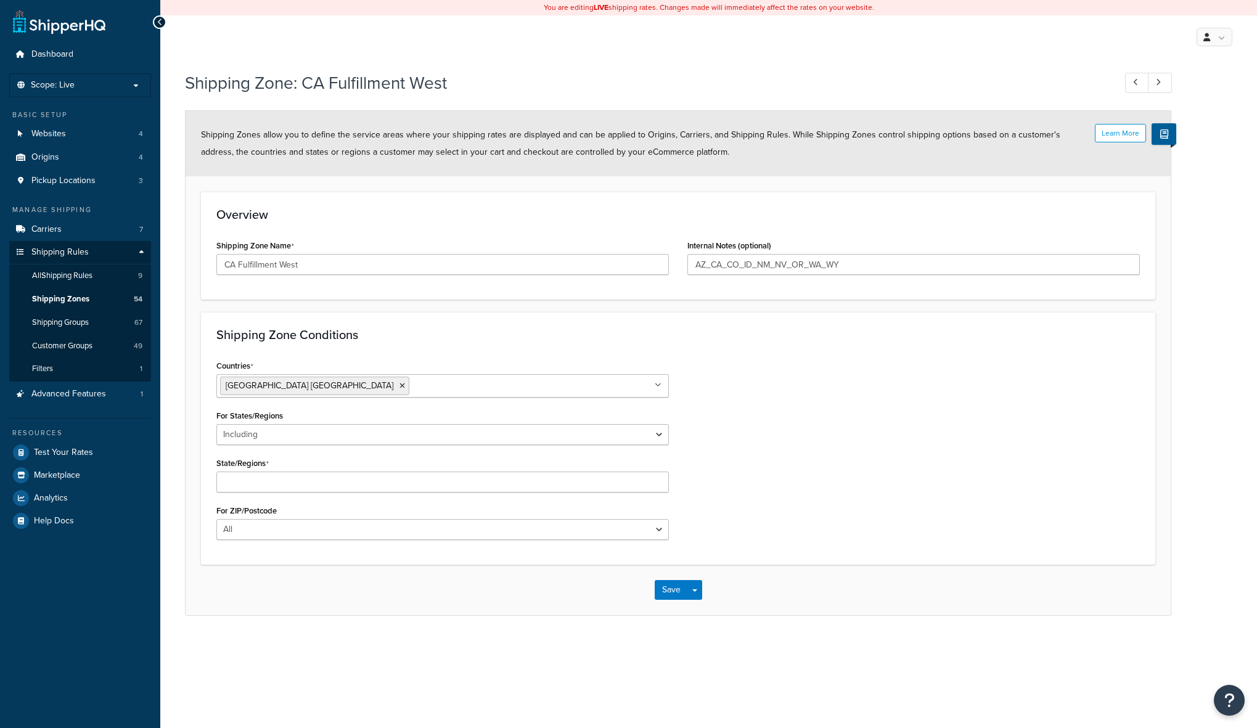
select select "including"
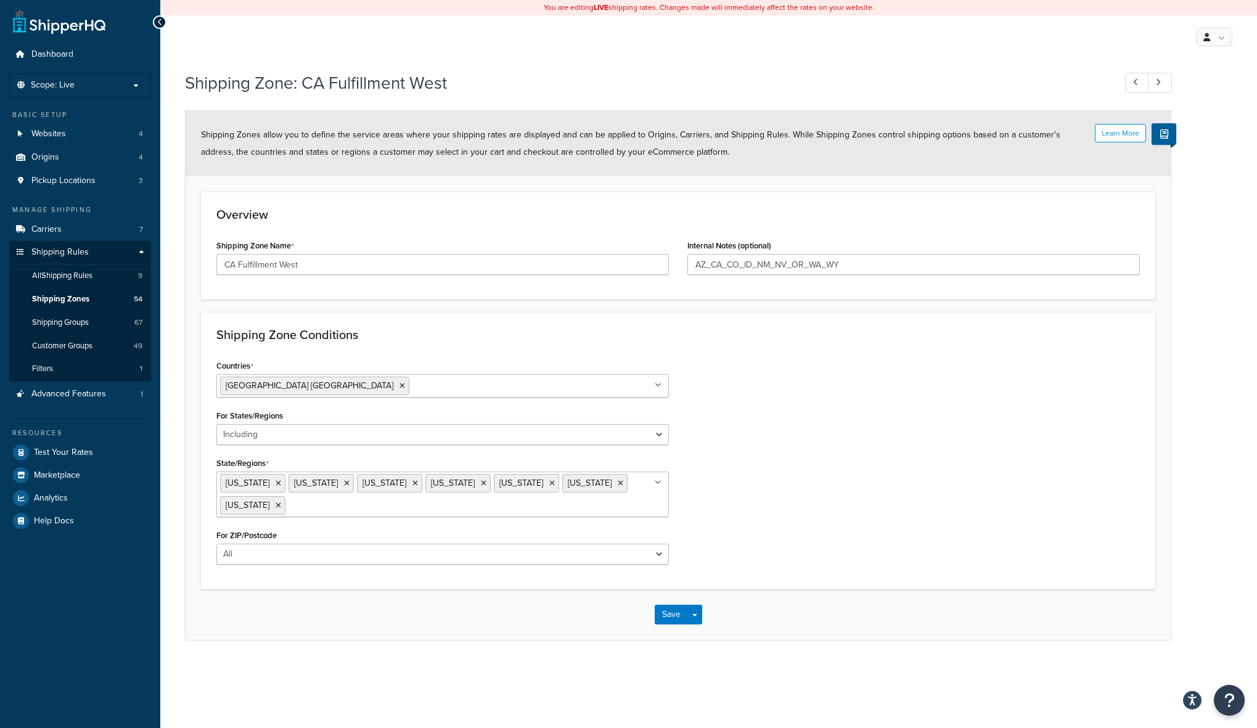
click at [589, 505] on ul "[US_STATE] [US_STATE] [US_STATE] [US_STATE] [US_STATE] [US_STATE] [US_STATE]" at bounding box center [442, 495] width 452 height 46
click at [690, 602] on div "Save Save Dropdown Save and Edit Save and Duplicate Save and Create New" at bounding box center [678, 614] width 985 height 51
click at [673, 611] on button "Save" at bounding box center [671, 615] width 33 height 20
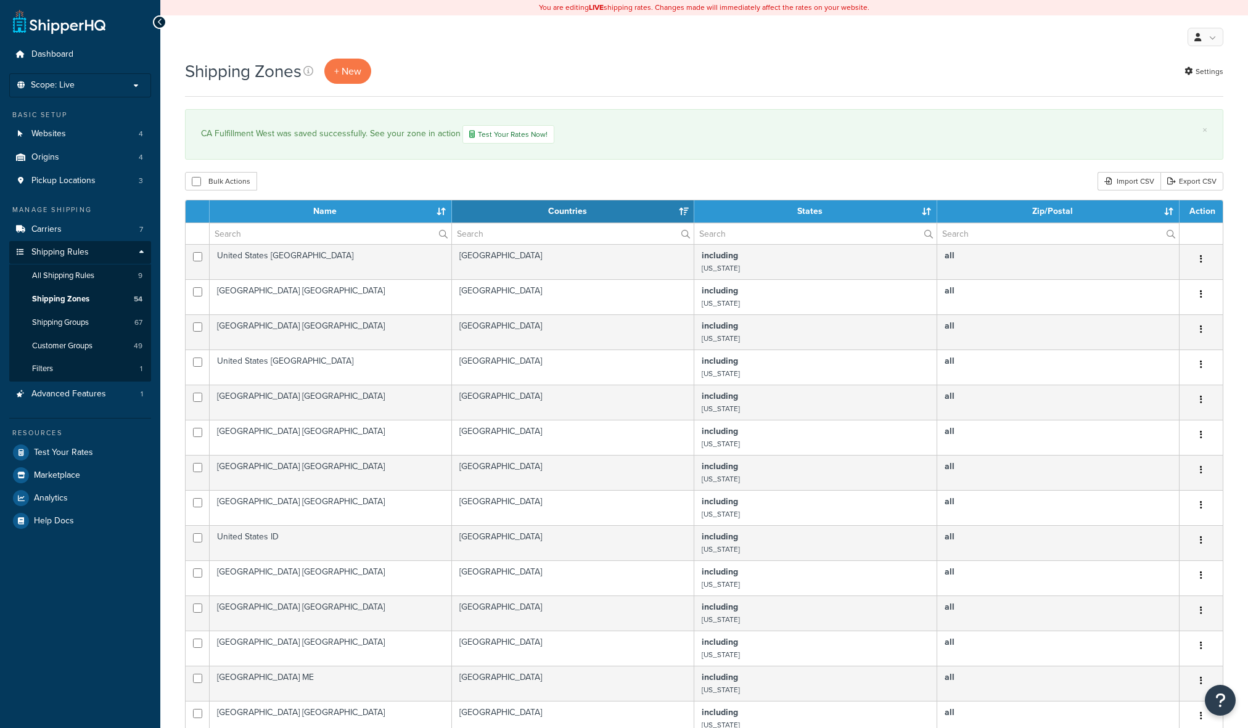
select select "15"
